Goal: Answer question/provide support: Share knowledge or assist other users

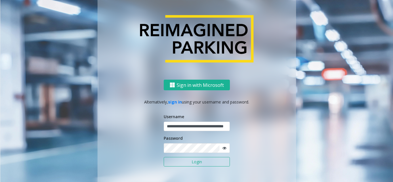
click at [184, 160] on button "Login" at bounding box center [196, 162] width 66 height 10
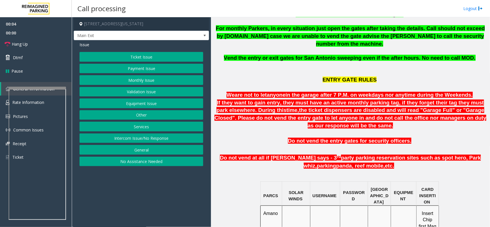
scroll to position [251, 0]
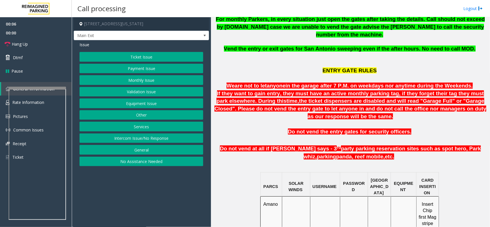
click at [152, 124] on button "Services" at bounding box center [142, 127] width 124 height 10
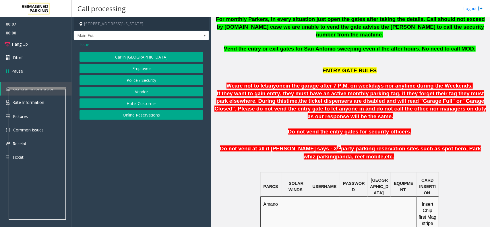
click at [153, 76] on button "Police / Security" at bounding box center [142, 80] width 124 height 10
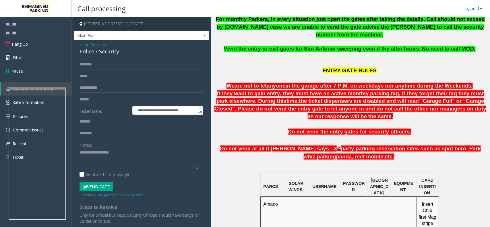
click at [106, 155] on textarea at bounding box center [139, 159] width 119 height 22
type textarea "******"
click at [85, 48] on div "Police / Security" at bounding box center [142, 52] width 124 height 8
click at [85, 45] on span "Issue" at bounding box center [85, 45] width 10 height 6
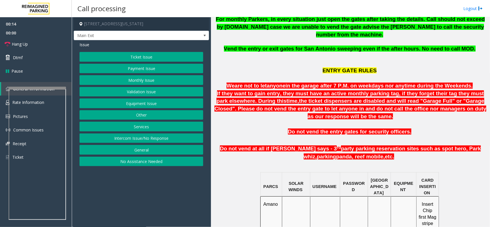
click at [132, 104] on button "Equipment Issue" at bounding box center [142, 104] width 124 height 10
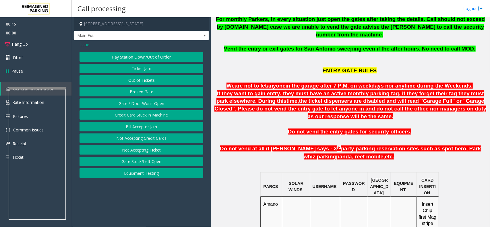
click at [150, 104] on button "Gate / Door Won't Open" at bounding box center [142, 104] width 124 height 10
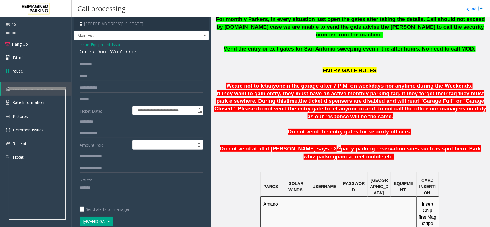
click at [150, 104] on input "text" at bounding box center [142, 100] width 124 height 10
click at [111, 182] on textarea at bounding box center [139, 194] width 119 height 22
click at [118, 54] on div "Gate / Door Won't Open" at bounding box center [142, 52] width 124 height 8
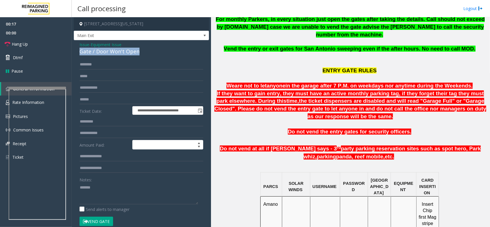
copy div "Gate / Door Won't Open"
click at [116, 182] on textarea at bounding box center [139, 194] width 119 height 22
paste textarea "**********"
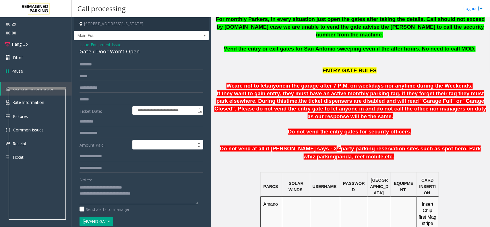
click at [157, 182] on textarea at bounding box center [139, 194] width 119 height 22
type textarea "**********"
click at [45, 47] on link "Hang Up" at bounding box center [36, 44] width 72 height 14
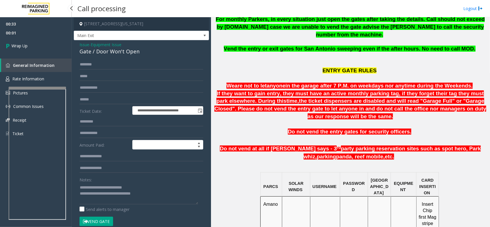
click at [33, 23] on span "00:33" at bounding box center [36, 24] width 72 height 9
click at [44, 65] on span "General Information" at bounding box center [34, 65] width 42 height 5
click at [47, 48] on link "Wrap Up" at bounding box center [36, 45] width 72 height 17
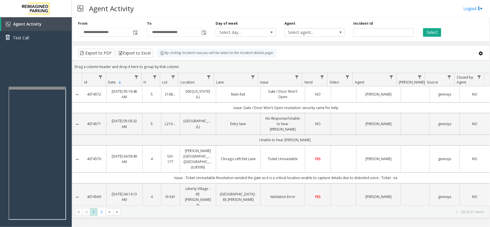
click at [336, 96] on td "Data table" at bounding box center [344, 94] width 26 height 16
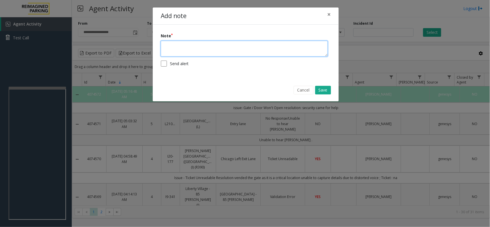
click at [258, 44] on textarea at bounding box center [244, 49] width 167 height 16
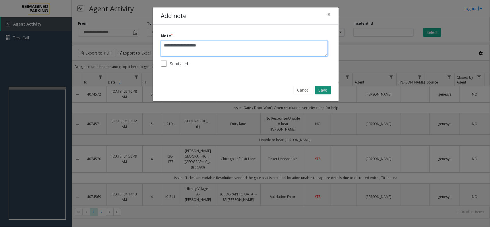
type textarea "**********"
click at [325, 88] on button "Save" at bounding box center [323, 90] width 16 height 9
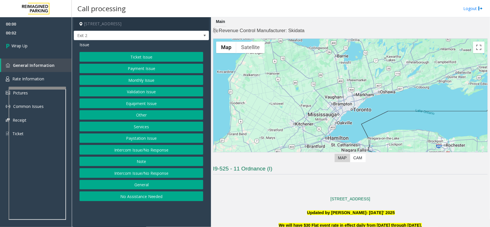
click at [105, 152] on button "Intercom Issue/No Response" at bounding box center [142, 150] width 124 height 10
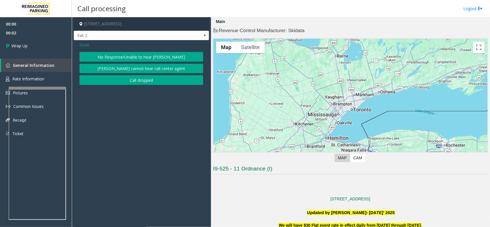
click at [133, 71] on button "[PERSON_NAME] cannot hear call center agent" at bounding box center [142, 69] width 124 height 10
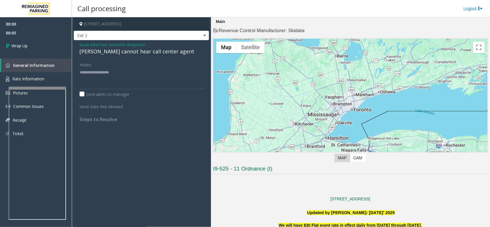
click at [88, 45] on span "Issue" at bounding box center [85, 45] width 10 height 6
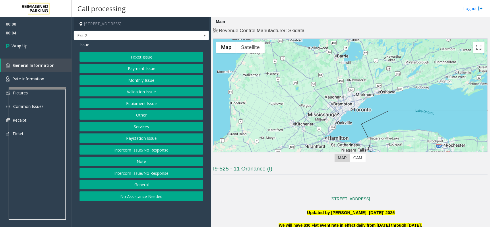
click at [138, 155] on button "Intercom Issue/No Response" at bounding box center [142, 150] width 124 height 10
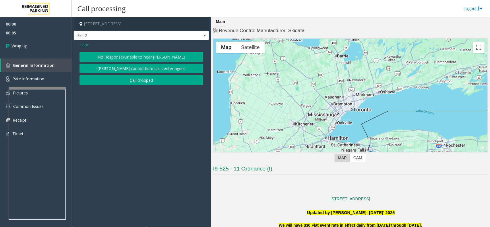
click at [127, 78] on button "Call dropped" at bounding box center [142, 80] width 124 height 10
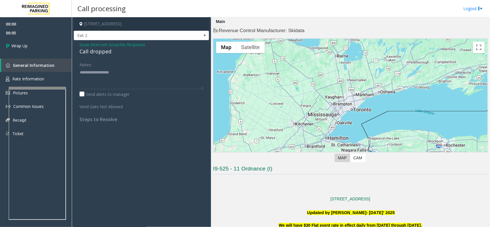
click at [93, 56] on div "Issue - Intercom Issue/No Response Call dropped Notes: Send alerts to manager V…" at bounding box center [141, 84] width 135 height 88
click at [93, 55] on div "Call dropped" at bounding box center [142, 52] width 124 height 8
type textarea "**********"
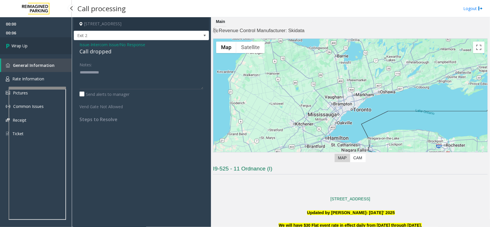
click at [47, 47] on link "Wrap Up" at bounding box center [36, 45] width 72 height 17
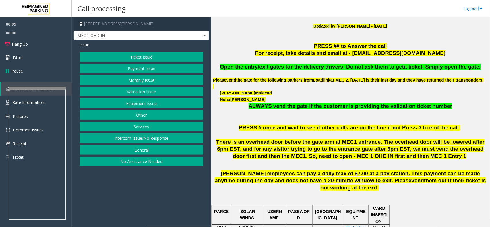
scroll to position [216, 0]
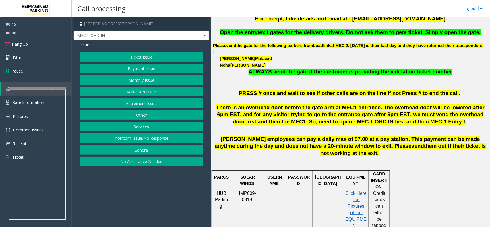
click at [170, 105] on button "Equipment Issue" at bounding box center [142, 104] width 124 height 10
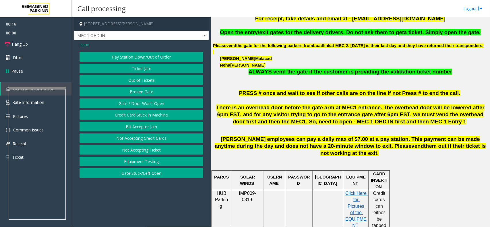
click at [170, 105] on button "Gate / Door Won't Open" at bounding box center [142, 104] width 124 height 10
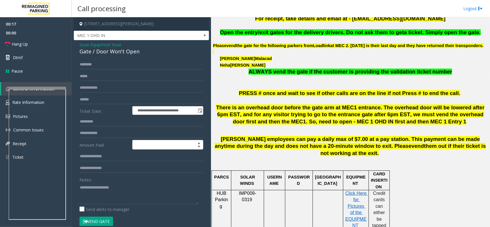
click at [133, 180] on div "Notes:" at bounding box center [142, 190] width 124 height 30
click at [118, 182] on textarea at bounding box center [139, 194] width 119 height 22
click at [32, 41] on link "Hang Up" at bounding box center [36, 44] width 72 height 14
click at [127, 49] on div "Gate / Door Won't Open" at bounding box center [142, 52] width 124 height 8
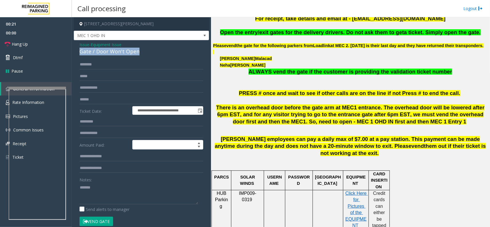
click at [127, 49] on div "Gate / Door Won't Open" at bounding box center [142, 52] width 124 height 8
copy div "Gate / Door Won't Open"
click at [111, 182] on textarea at bounding box center [139, 194] width 119 height 22
paste textarea "**********"
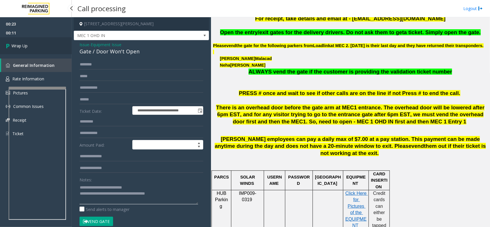
type textarea "**********"
click at [39, 49] on link "Wrap Up" at bounding box center [36, 45] width 72 height 17
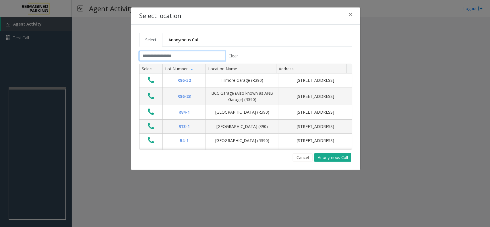
click at [186, 56] on input "text" at bounding box center [182, 56] width 86 height 10
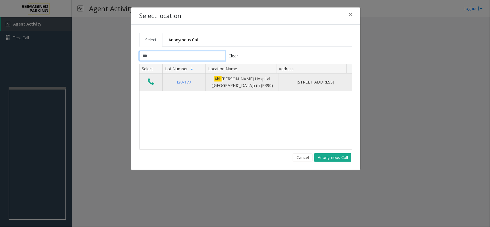
type input "***"
click at [153, 82] on icon "Data table" at bounding box center [151, 82] width 6 height 8
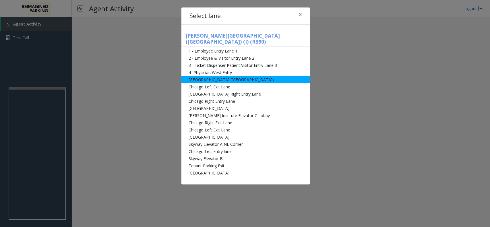
click at [194, 76] on li "[GEOGRAPHIC_DATA] ([GEOGRAPHIC_DATA])" at bounding box center [246, 79] width 129 height 7
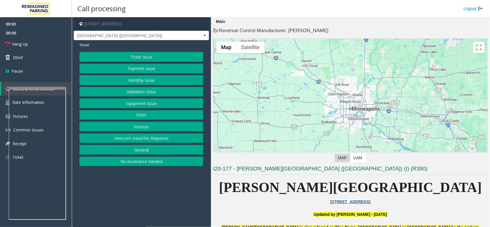
click at [126, 79] on button "Monthly Issue" at bounding box center [142, 80] width 124 height 10
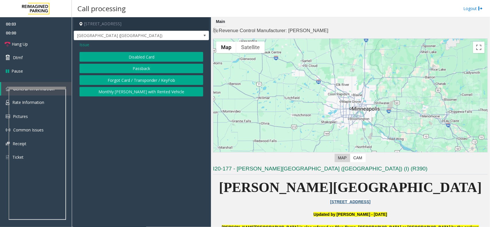
click at [136, 53] on button "Disabled Card" at bounding box center [142, 57] width 124 height 10
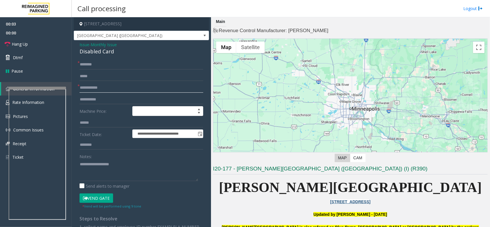
click at [118, 84] on input "text" at bounding box center [142, 88] width 124 height 10
click at [113, 166] on textarea at bounding box center [139, 171] width 119 height 22
click at [82, 89] on input "****" at bounding box center [142, 88] width 124 height 10
type input "*****"
click at [98, 167] on textarea at bounding box center [139, 171] width 119 height 22
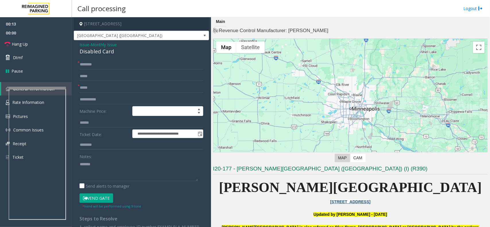
click at [108, 56] on div "**********" at bounding box center [141, 183] width 135 height 286
click at [109, 51] on div "Disabled Card" at bounding box center [142, 52] width 124 height 8
copy div "Disabled Card"
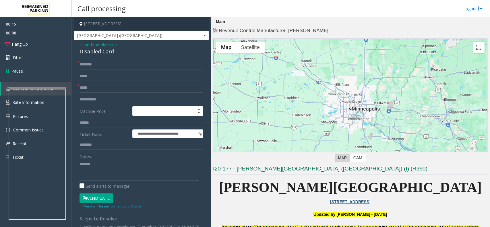
paste textarea "**********"
click at [97, 165] on textarea at bounding box center [139, 171] width 119 height 22
type textarea "**********"
click at [84, 63] on input "text" at bounding box center [142, 65] width 124 height 10
type input "*"
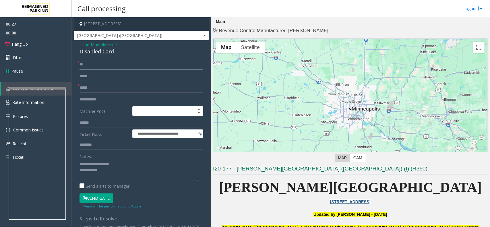
type input "**"
click at [110, 182] on button "Vend Gate" at bounding box center [97, 199] width 34 height 10
click at [114, 177] on textarea at bounding box center [139, 171] width 119 height 22
type textarea "**********"
click at [61, 48] on link "Hang Up" at bounding box center [36, 44] width 72 height 14
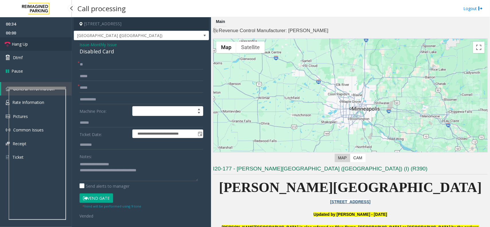
click at [61, 48] on link "Hang Up" at bounding box center [36, 44] width 72 height 14
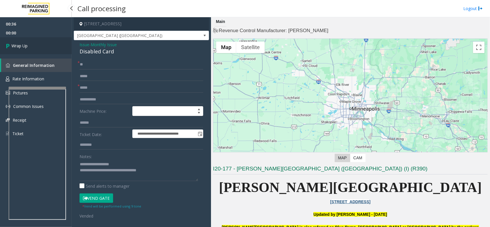
click at [61, 48] on link "Wrap Up" at bounding box center [36, 45] width 72 height 17
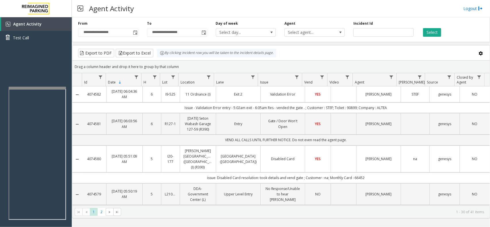
drag, startPoint x: 186, startPoint y: 68, endPoint x: 157, endPoint y: 58, distance: 30.7
click at [157, 58] on kendo-grid "Export to PDF Export to Excel By clicking Incident row you will be taken to the…" at bounding box center [281, 132] width 418 height 174
click at [178, 65] on div "Drag a column header and drop it here to group by that column" at bounding box center [281, 67] width 418 height 10
click at [49, 85] on div at bounding box center [37, 86] width 57 height 2
